Goal: Find specific page/section: Find specific page/section

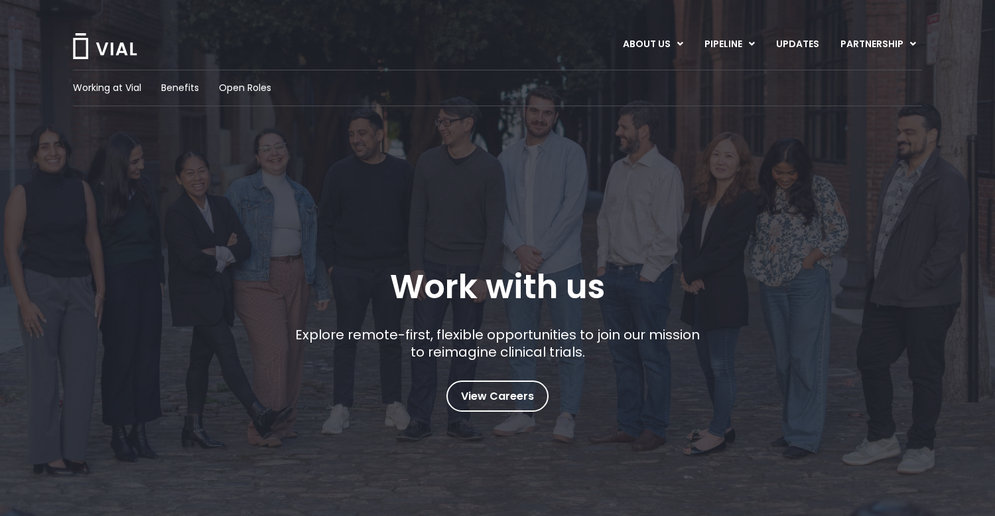
click at [86, 44] on img at bounding box center [105, 46] width 66 height 26
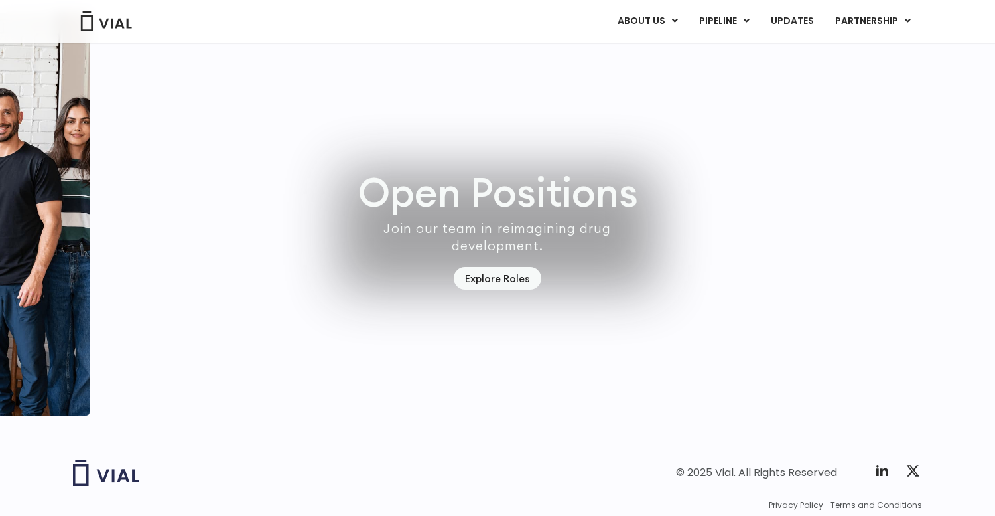
scroll to position [3661, 0]
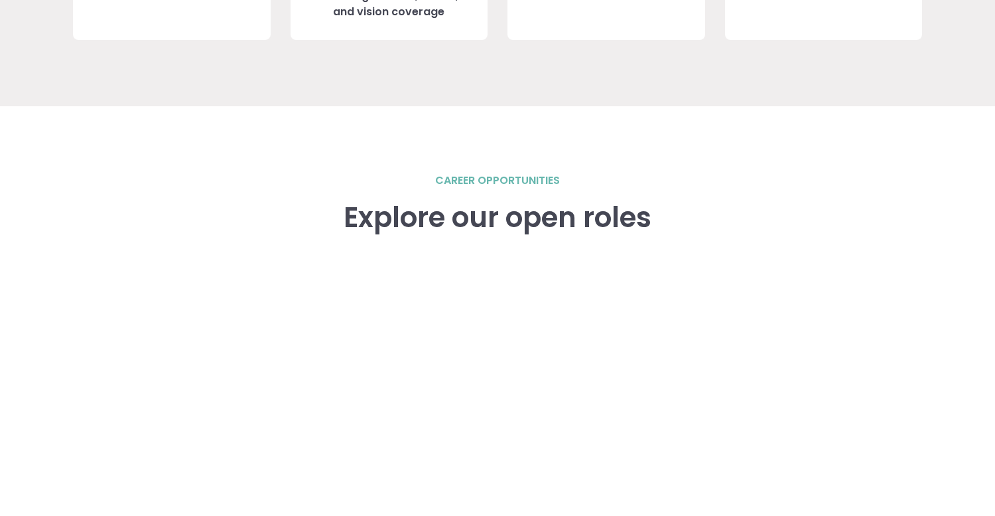
scroll to position [1728, 0]
